Goal: Book appointment/travel/reservation

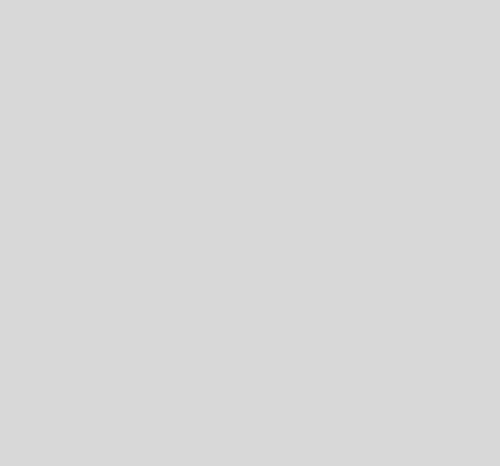
select select "es"
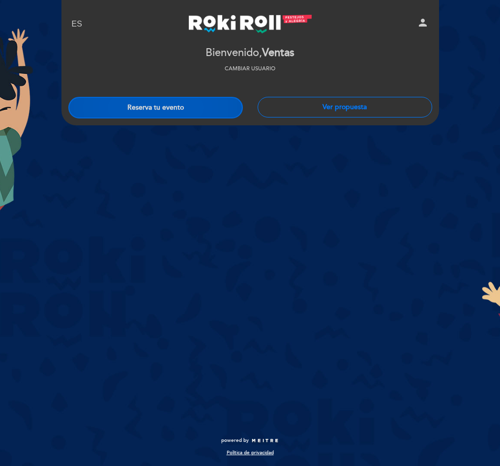
click at [198, 102] on button "Reserva tu evento" at bounding box center [155, 108] width 175 height 22
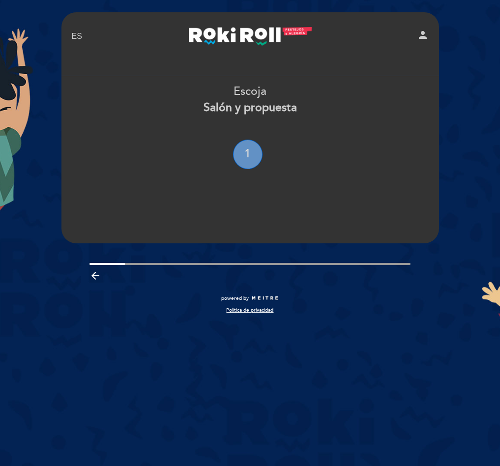
click at [255, 151] on div "1" at bounding box center [247, 154] width 29 height 29
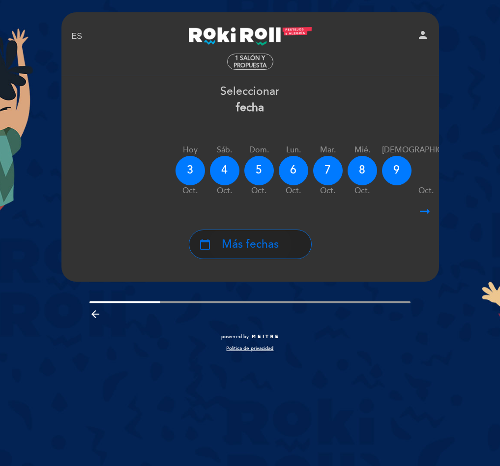
click at [287, 238] on div "calendar_today Más fechas" at bounding box center [250, 244] width 123 height 29
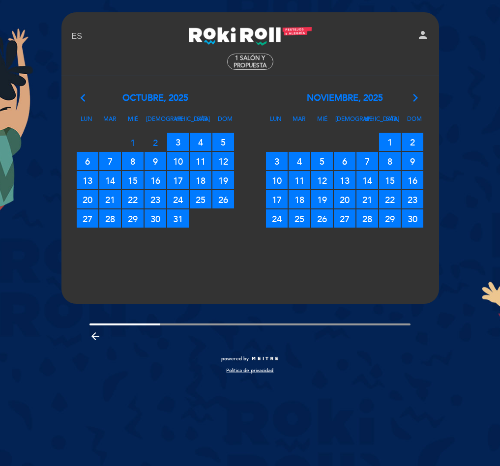
click at [405, 96] on div "noviembre, 2025 arrow_forward_ios" at bounding box center [344, 98] width 189 height 13
click at [413, 96] on icon "arrow_forward_ios" at bounding box center [415, 98] width 9 height 13
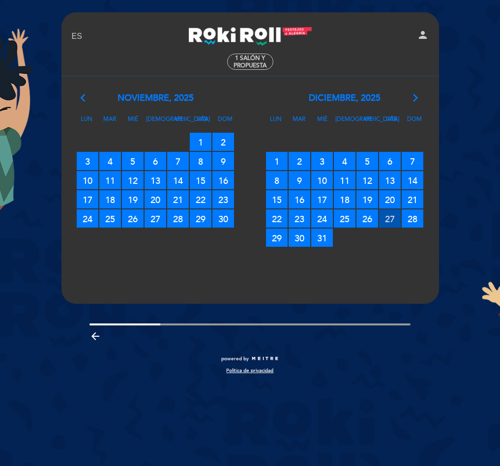
click at [383, 219] on span "27 RESERVAS DISPONIBLES" at bounding box center [390, 218] width 22 height 18
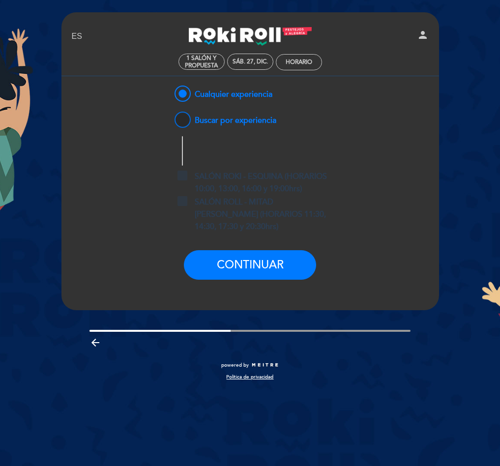
click at [213, 114] on span "Buscar por experiencia" at bounding box center [225, 116] width 104 height 12
click at [169, 114] on input "Buscar por experiencia" at bounding box center [166, 113] width 6 height 6
radio input "false"
radio input "true"
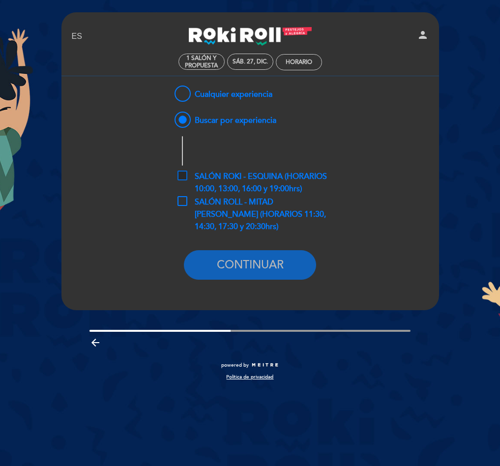
click at [271, 183] on span "SALÓN ROKI - ESQUINA (HORARIOS 10:00, 13:00, 16:00 y 19:00hrs)" at bounding box center [257, 177] width 160 height 12
click at [184, 177] on input "SALÓN ROKI - ESQUINA (HORARIOS 10:00, 13:00, 16:00 y 19:00hrs)" at bounding box center [180, 174] width 6 height 6
checkbox input "true"
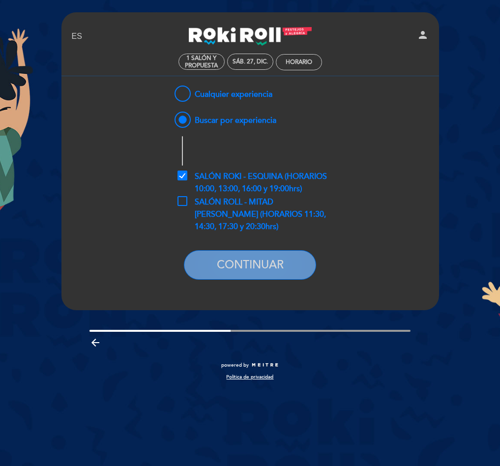
click at [278, 266] on button "CONTINUAR" at bounding box center [250, 264] width 132 height 29
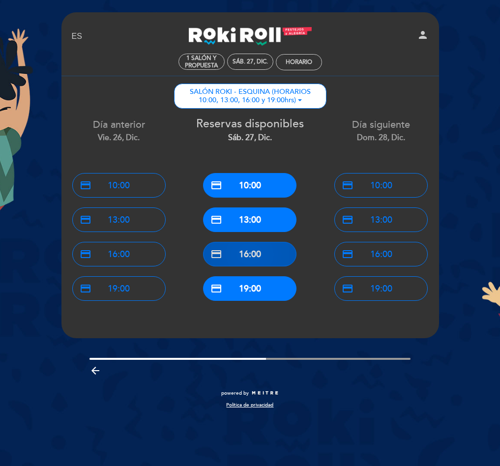
click at [261, 262] on button "credit_card 16:00" at bounding box center [249, 254] width 93 height 25
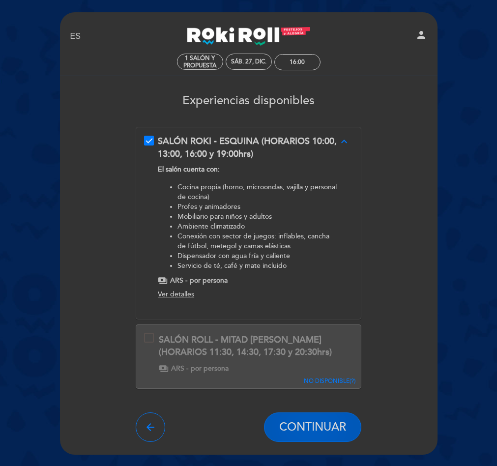
click at [329, 423] on span "CONTINUAR" at bounding box center [312, 427] width 67 height 14
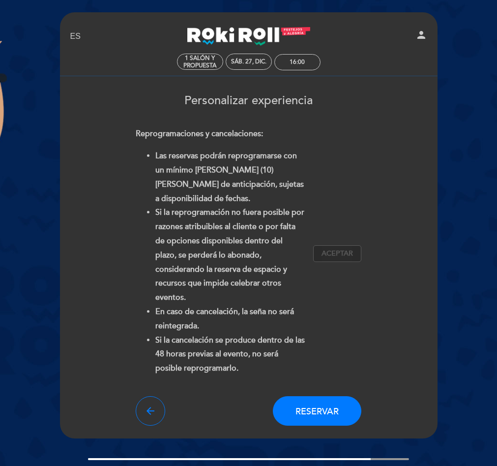
click at [325, 249] on span "Aceptar" at bounding box center [336, 254] width 31 height 10
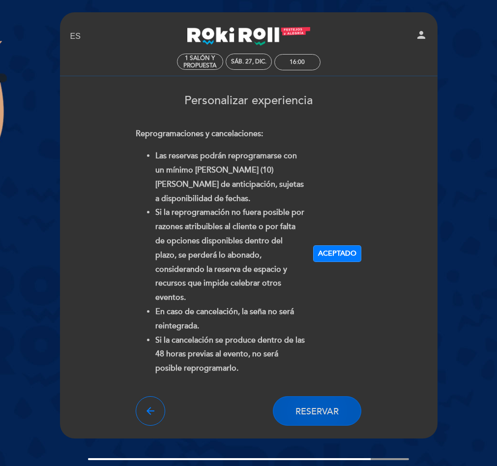
click at [328, 396] on button "Reservar" at bounding box center [317, 410] width 88 height 29
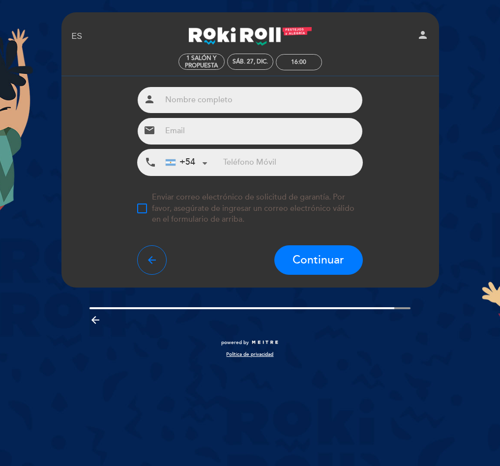
click at [200, 105] on input "text" at bounding box center [261, 100] width 201 height 26
paste input "[PERSON_NAME]"
type input "[PERSON_NAME]"
drag, startPoint x: 276, startPoint y: 144, endPoint x: 275, endPoint y: 133, distance: 10.4
click at [275, 136] on input "email" at bounding box center [261, 131] width 201 height 26
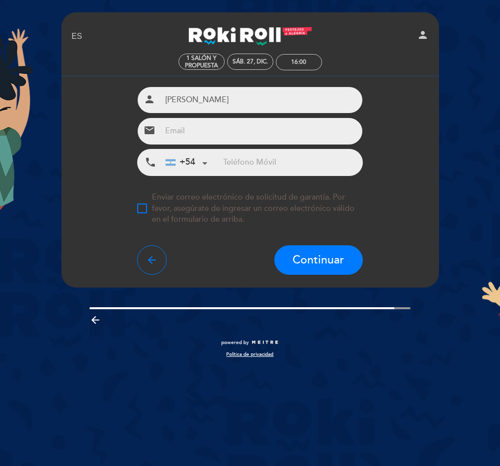
paste input "[EMAIL_ADDRESS][DOMAIN_NAME]"
type input "[EMAIL_ADDRESS][DOMAIN_NAME]"
click at [245, 155] on input "tel" at bounding box center [292, 162] width 139 height 26
paste input "[PHONE_NUMBER]"
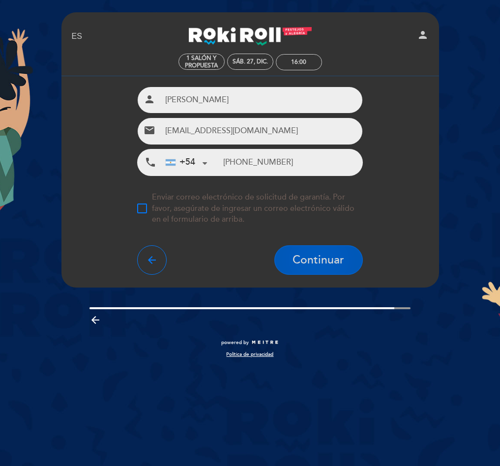
type input "[PHONE_NUMBER]"
click at [337, 264] on span "Continuar" at bounding box center [318, 260] width 52 height 14
